Goal: Task Accomplishment & Management: Manage account settings

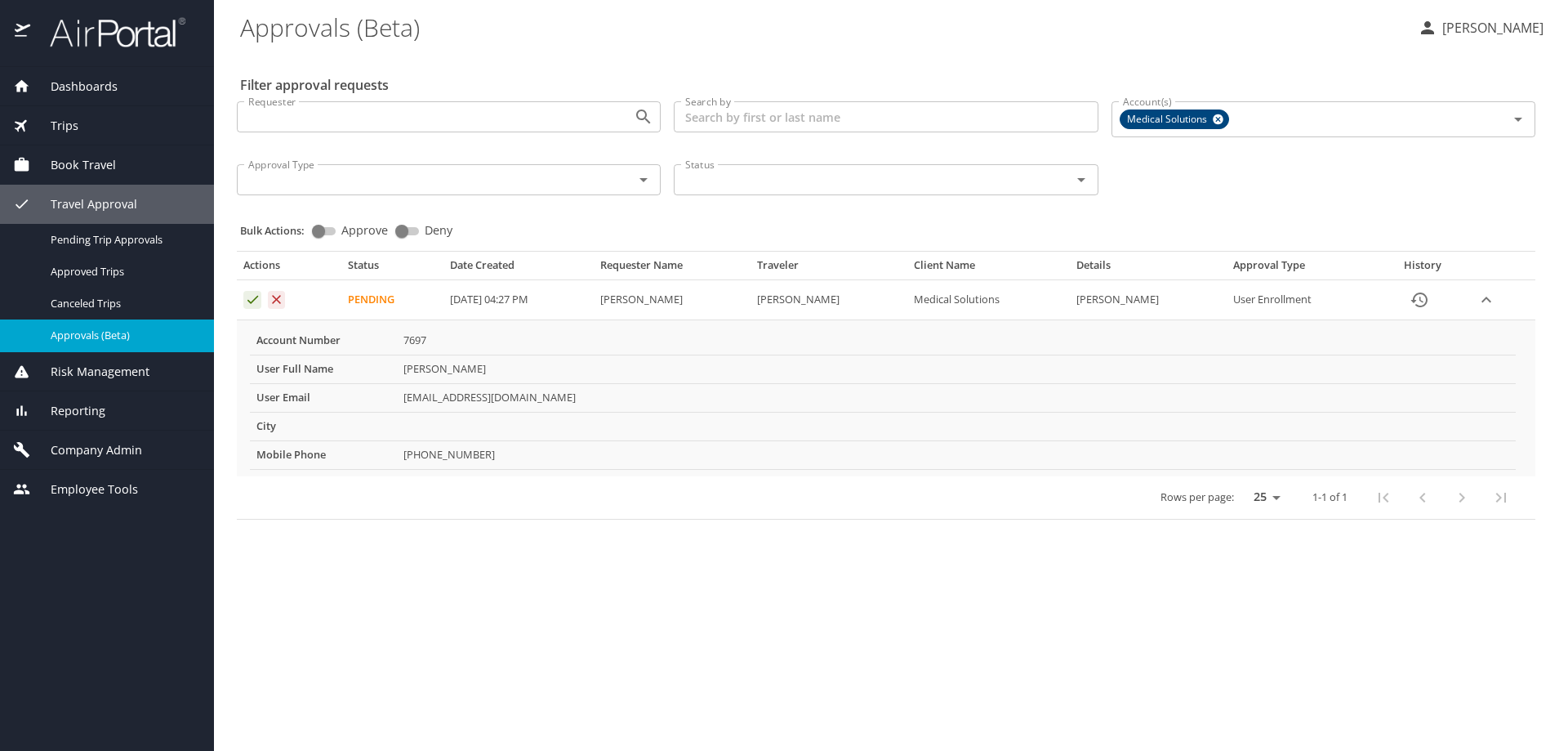
click at [250, 298] on icon "Approval table" at bounding box center [252, 300] width 15 height 15
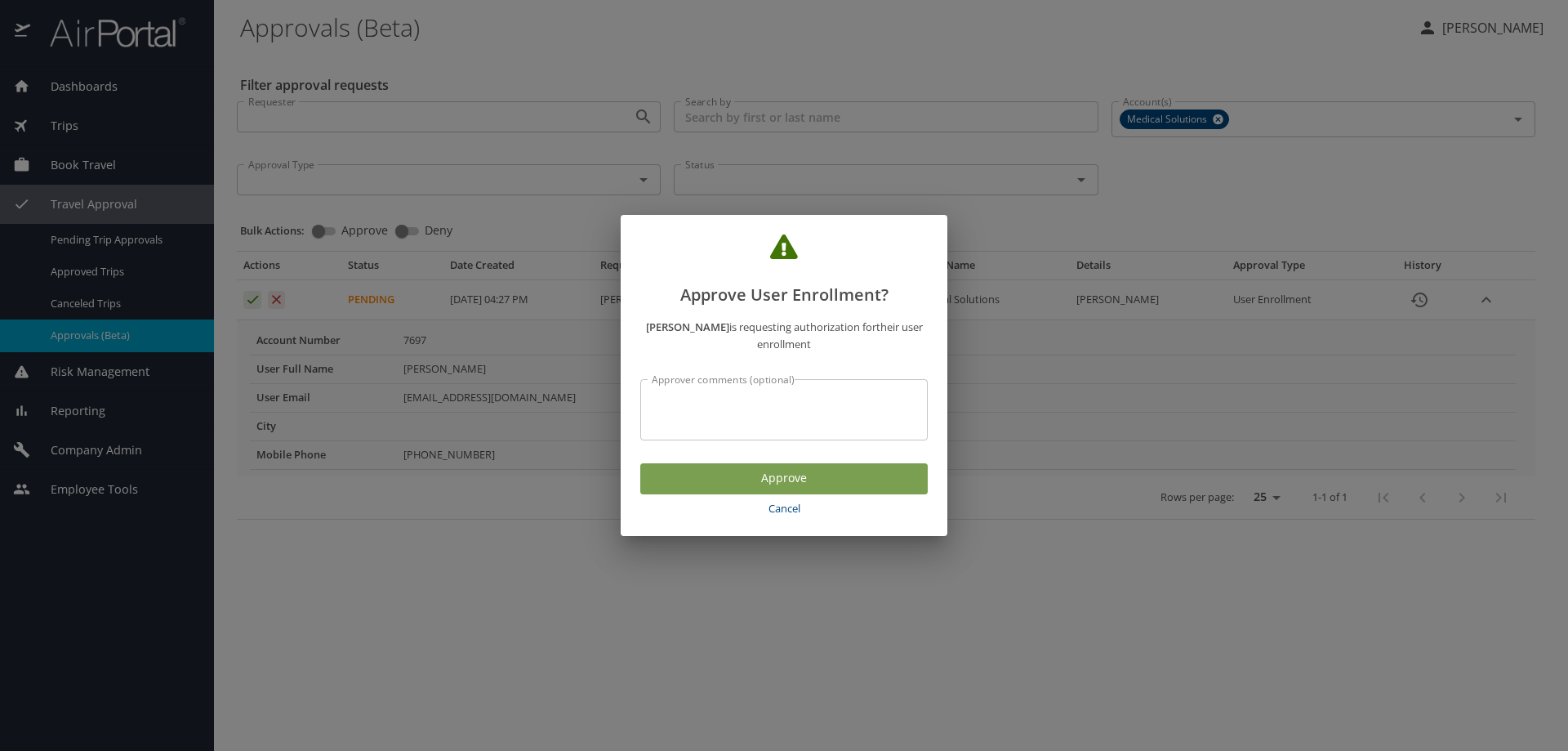
click at [845, 476] on span "Approve" at bounding box center [783, 479] width 261 height 21
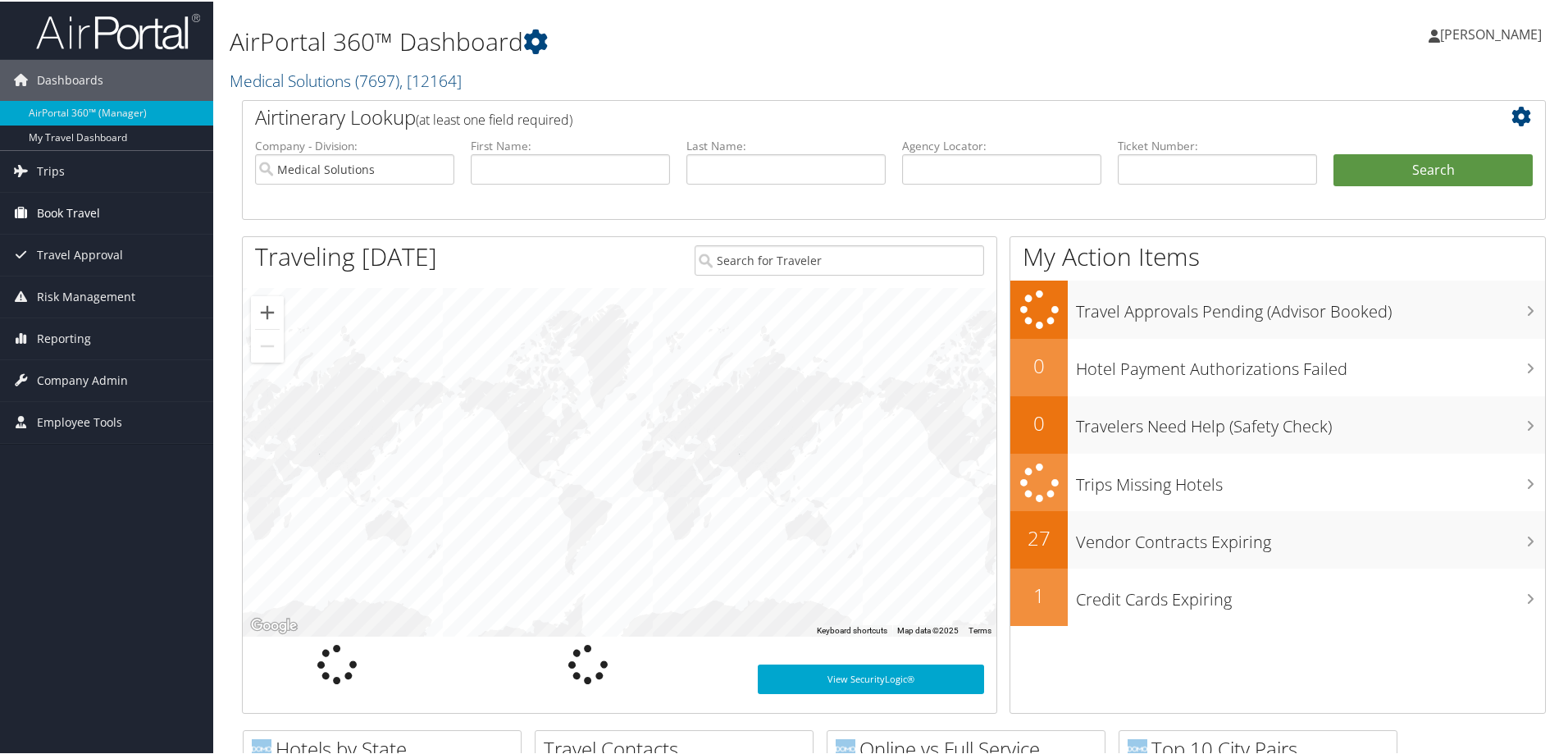
click at [83, 214] on span "Book Travel" at bounding box center [68, 211] width 63 height 41
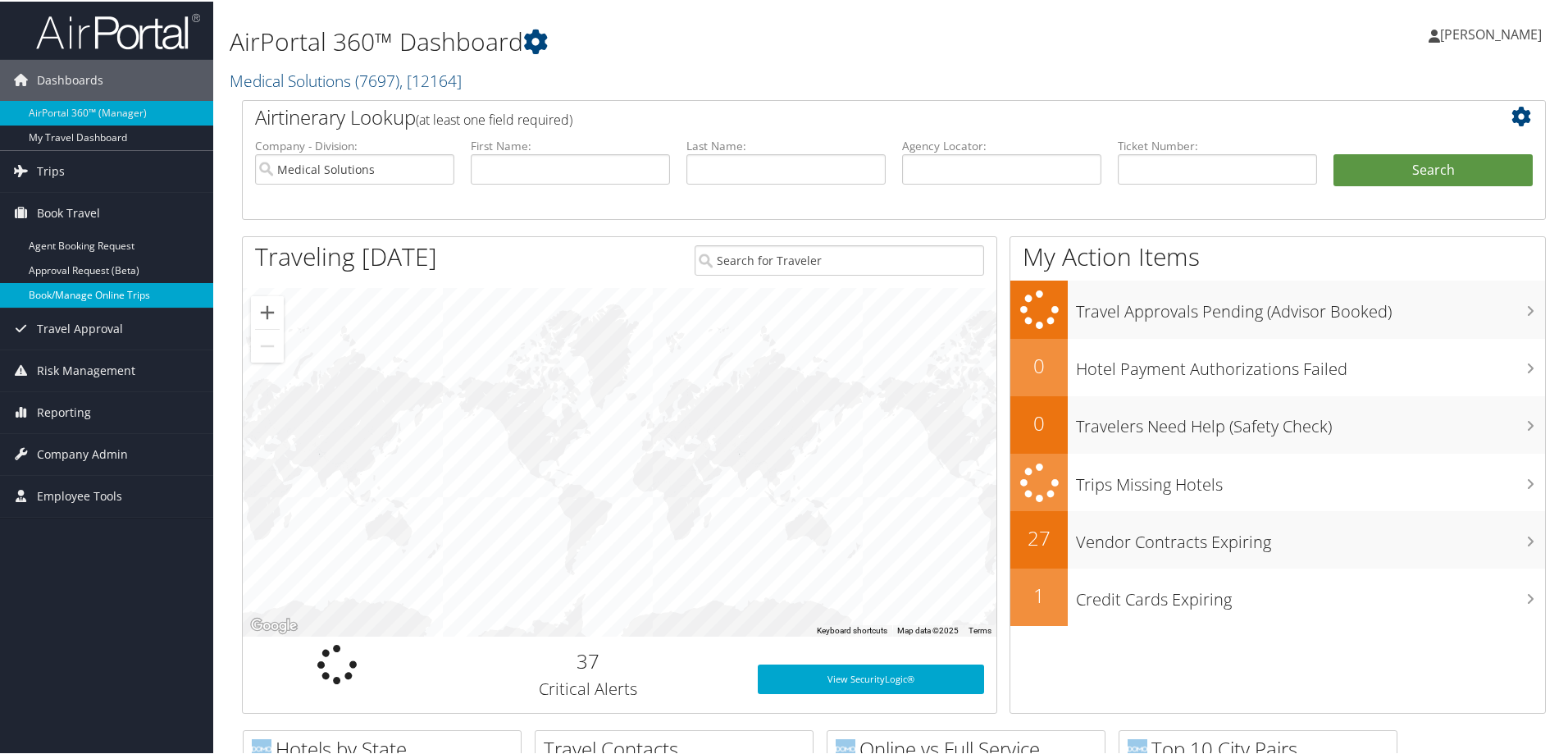
click at [104, 297] on link "Book/Manage Online Trips" at bounding box center [107, 293] width 213 height 25
